Goal: Book appointment/travel/reservation

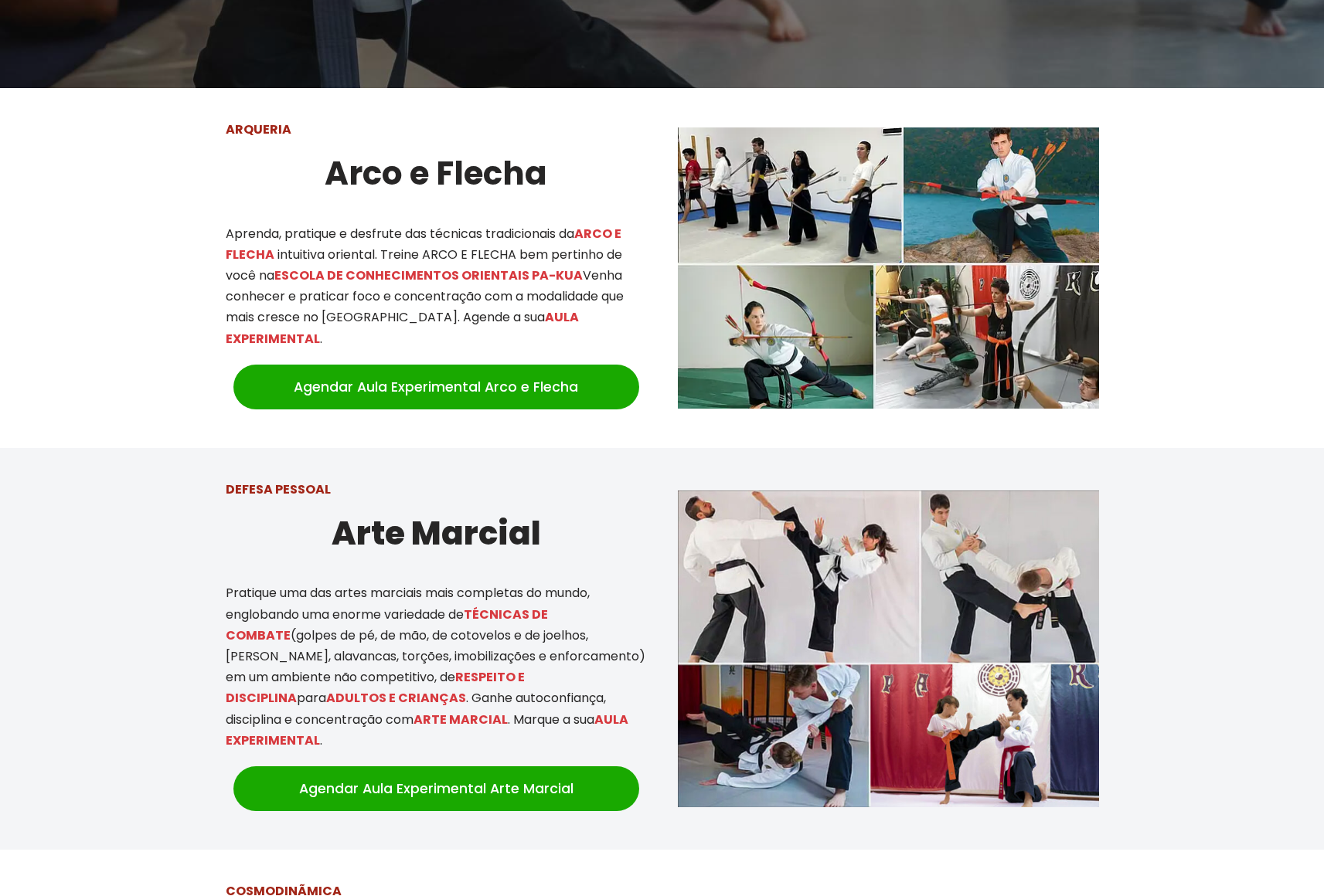
scroll to position [568, 0]
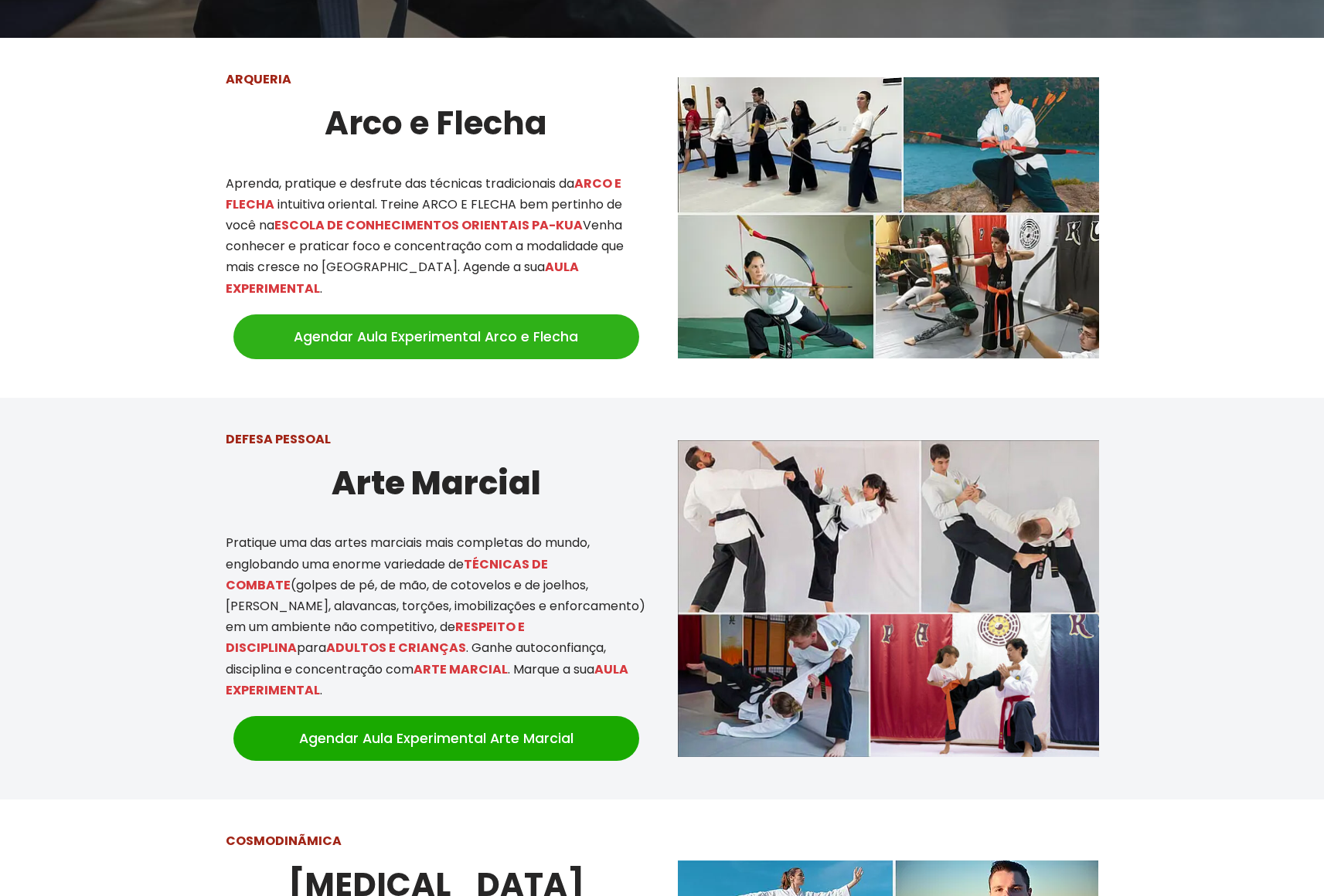
click at [407, 330] on link "Agendar Aula Experimental Arco e Flecha" at bounding box center [436, 337] width 406 height 45
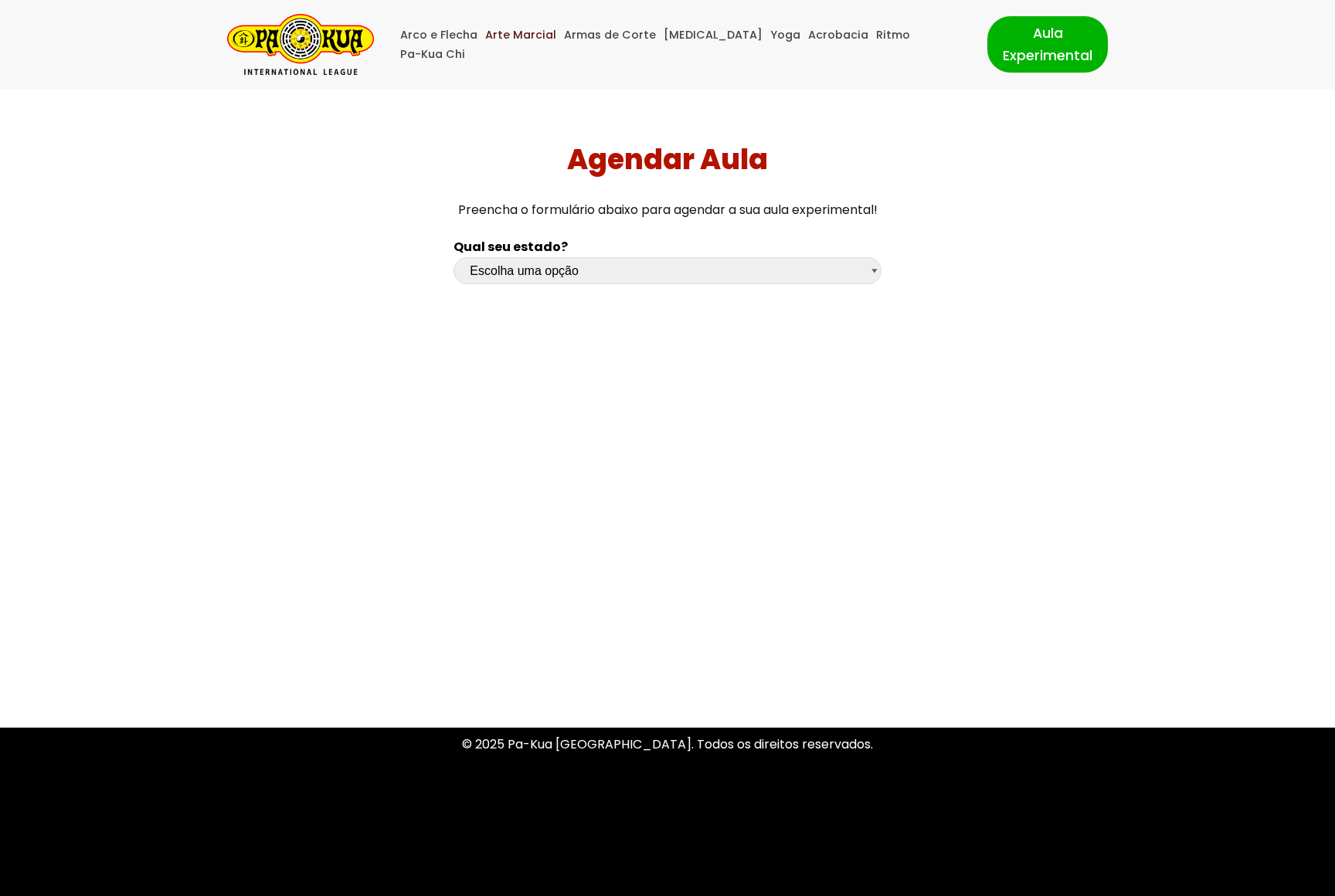
click at [529, 40] on link "Arte Marcial" at bounding box center [520, 35] width 71 height 20
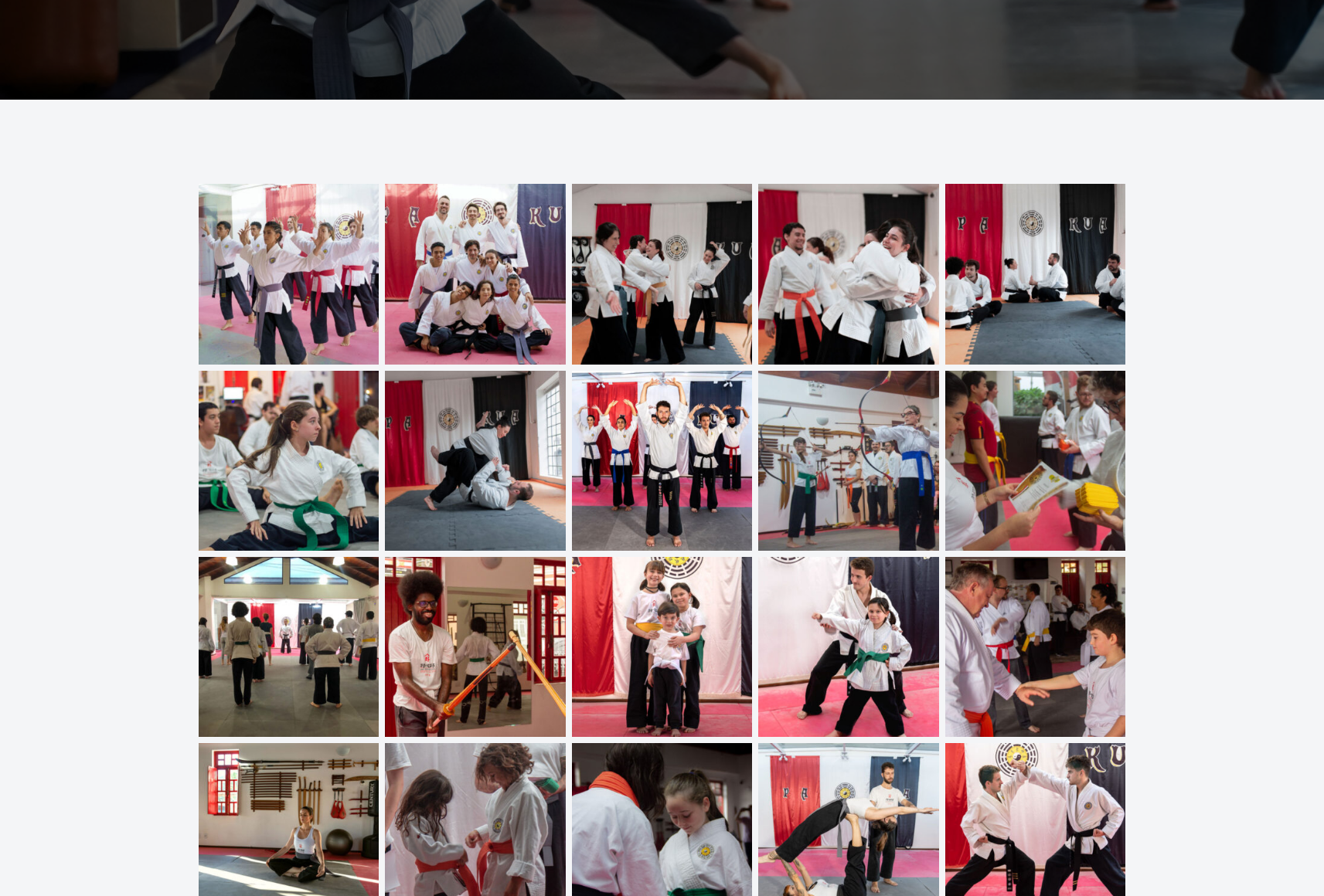
scroll to position [4950, 0]
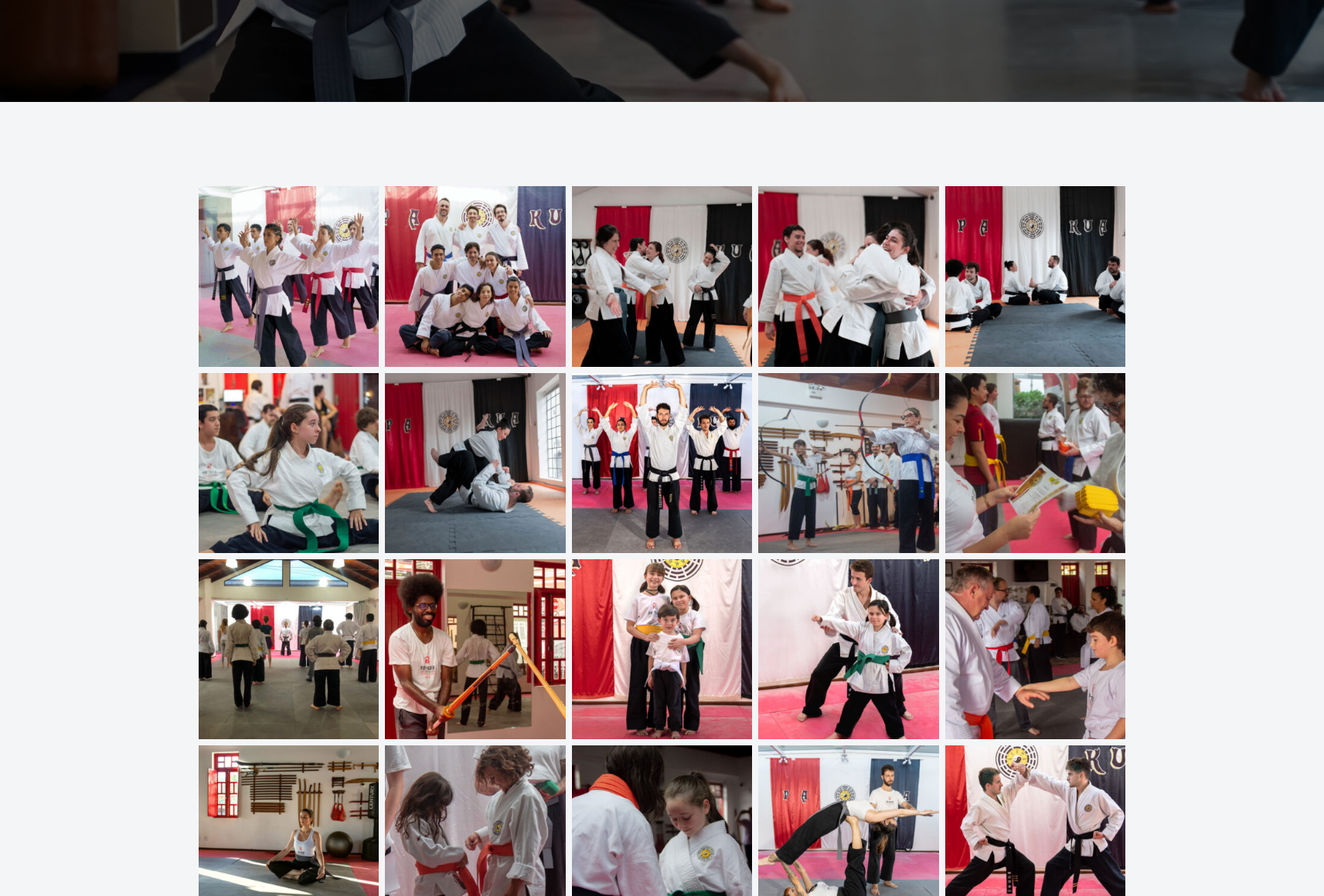
click at [131, 644] on div at bounding box center [662, 556] width 1312 height 740
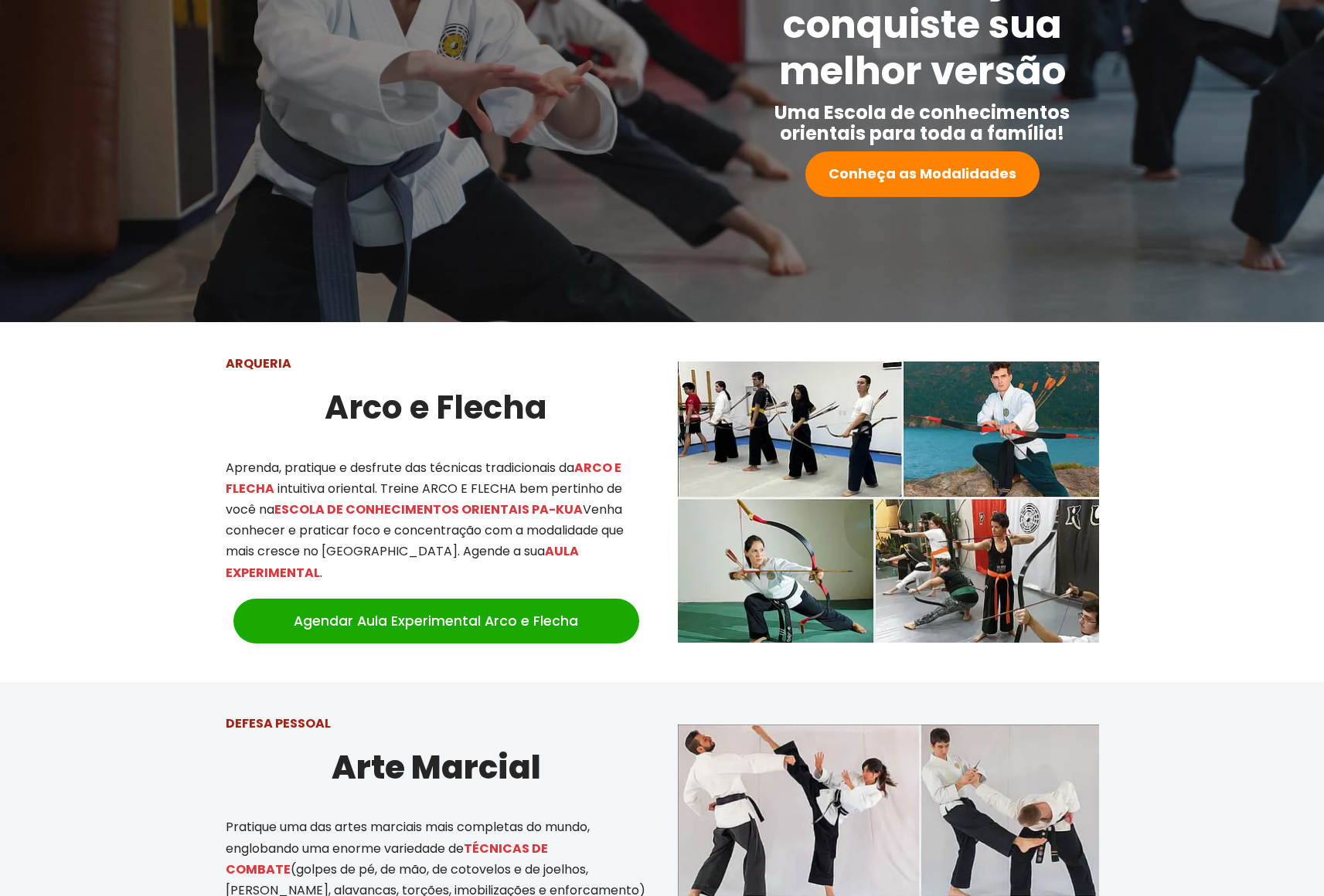
scroll to position [0, 0]
